Goal: Task Accomplishment & Management: Use online tool/utility

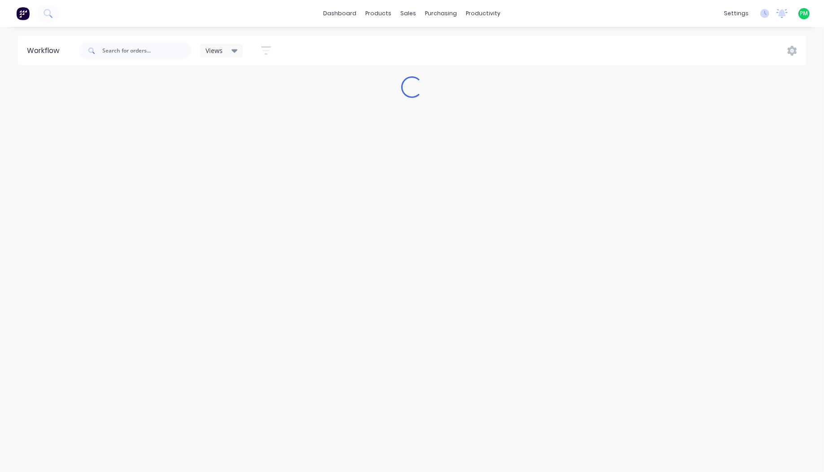
click at [232, 52] on icon at bounding box center [234, 51] width 6 height 10
click at [230, 132] on button "Flatbed- Print" at bounding box center [255, 131] width 96 height 10
click at [340, 40] on div "Flatbed- Print Save new view None (Default) edit ART DEPT edit Banner Finishing…" at bounding box center [441, 50] width 729 height 27
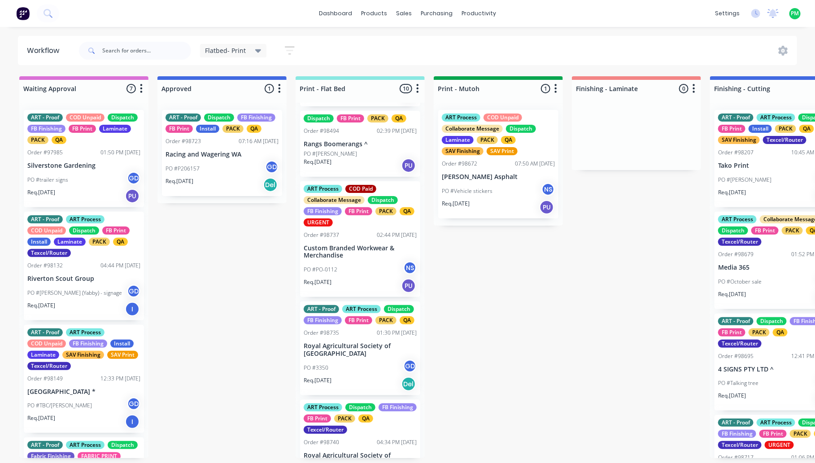
scroll to position [168, 0]
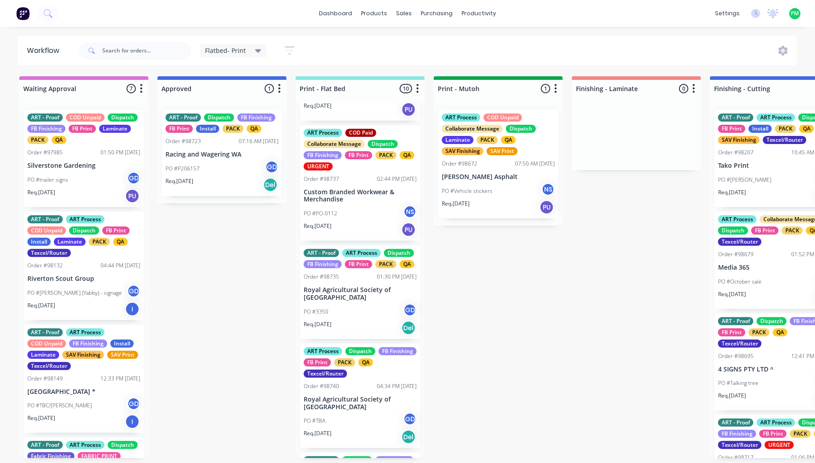
click at [358, 405] on div "ART Process Dispatch FB Finishing FB Print PACK QA Texcel/Router Order #98740 0…" at bounding box center [360, 396] width 120 height 105
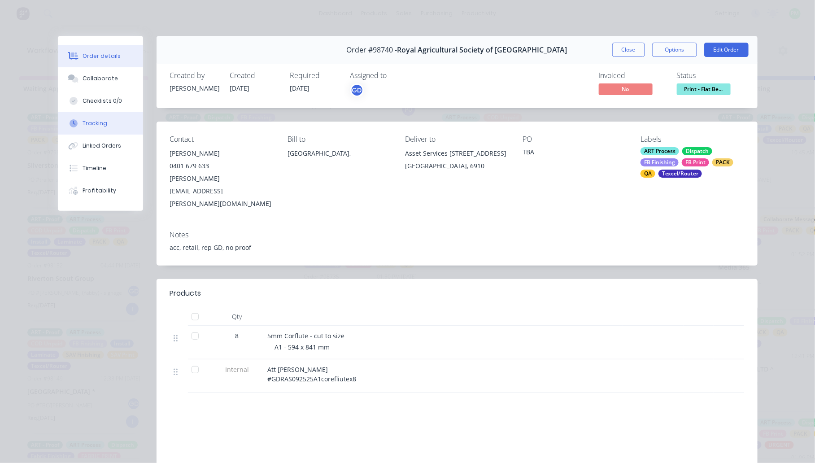
click at [83, 119] on div "Tracking" at bounding box center [95, 123] width 25 height 8
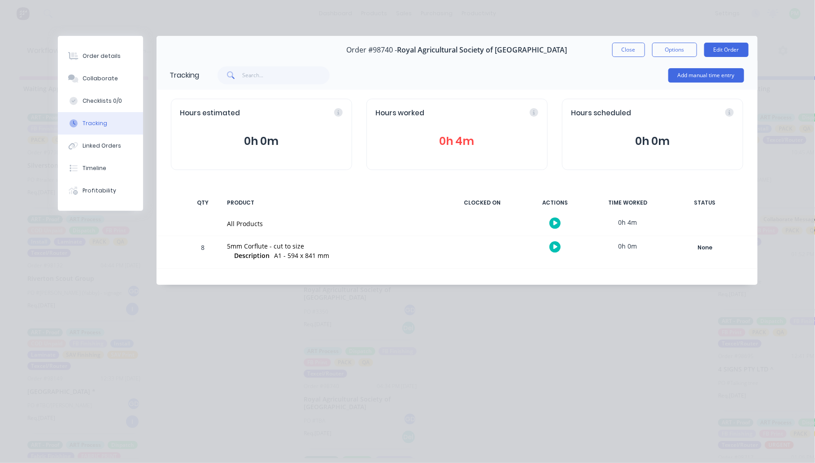
click at [554, 247] on icon "button" at bounding box center [556, 247] width 4 height 5
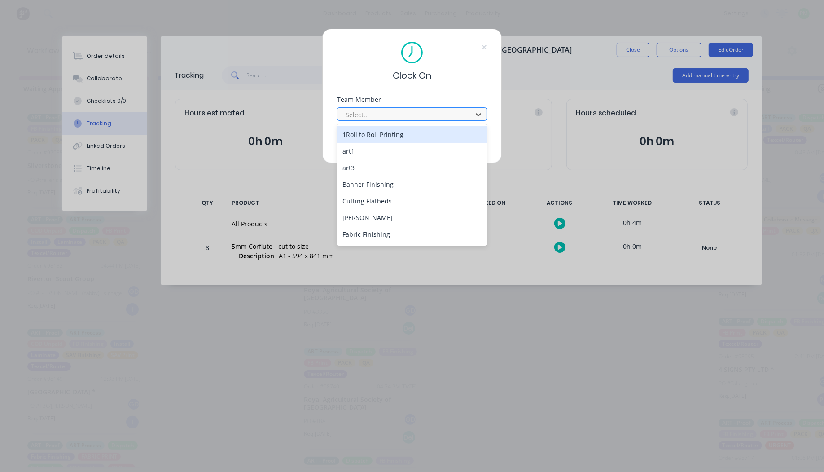
click at [354, 115] on div at bounding box center [406, 114] width 123 height 11
type input "pr"
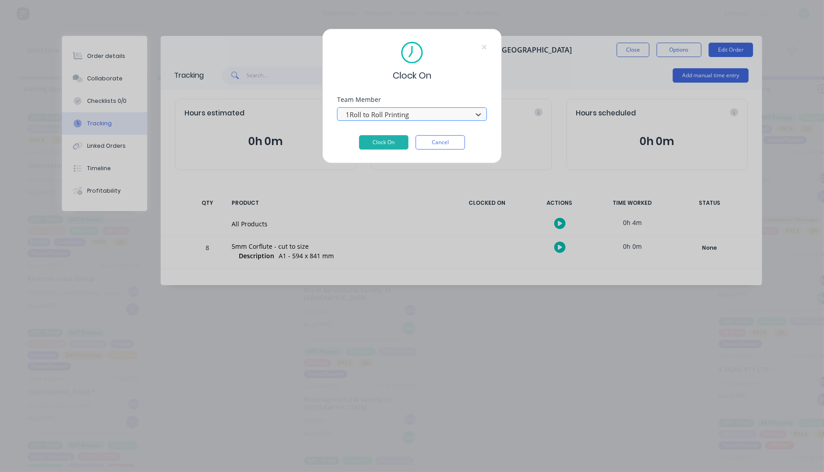
click at [359, 135] on button "Clock On" at bounding box center [383, 142] width 49 height 14
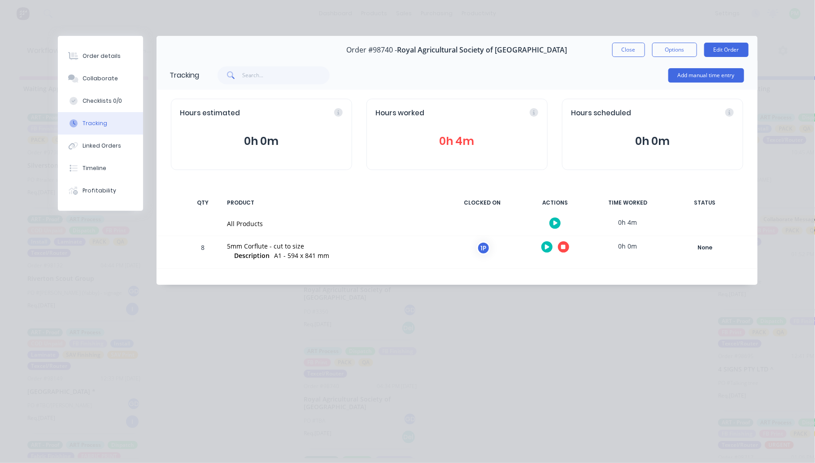
click at [561, 245] on button "button" at bounding box center [563, 246] width 11 height 11
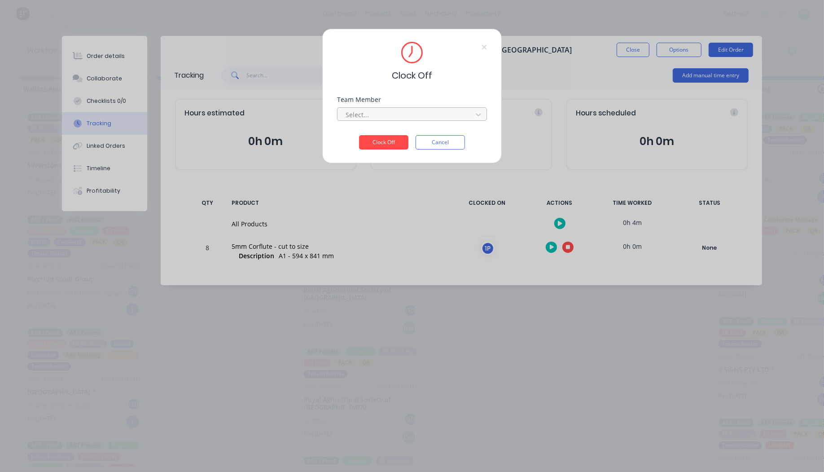
click at [359, 120] on div "Select..." at bounding box center [406, 114] width 128 height 13
click at [362, 136] on div "1Roll to Roll Printing" at bounding box center [412, 134] width 150 height 17
click at [374, 144] on button "Clock Off" at bounding box center [383, 142] width 49 height 14
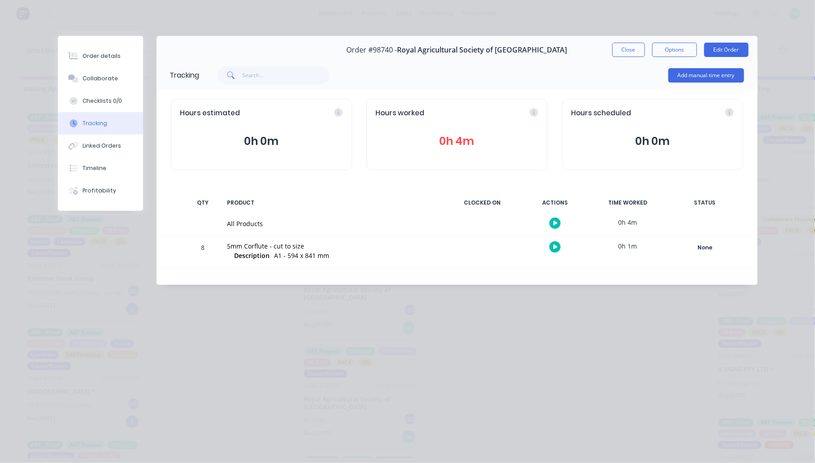
click at [552, 247] on button "button" at bounding box center [555, 246] width 11 height 11
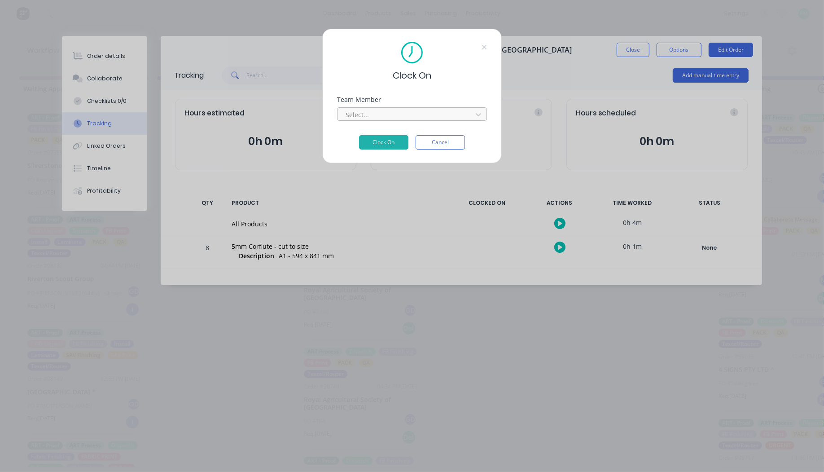
click at [437, 119] on div at bounding box center [406, 114] width 123 height 11
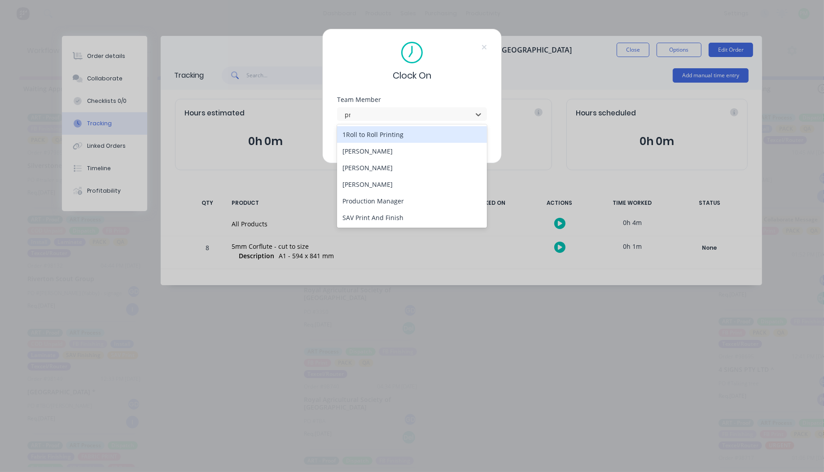
type input "pro"
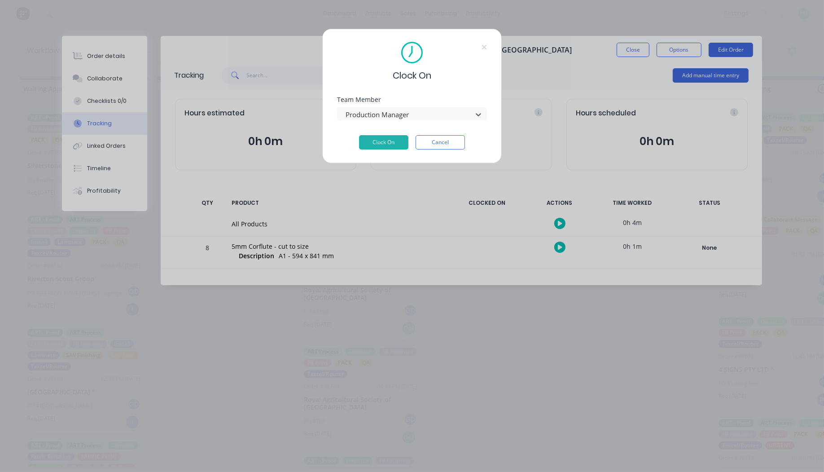
click at [359, 135] on button "Clock On" at bounding box center [383, 142] width 49 height 14
